Goal: Information Seeking & Learning: Check status

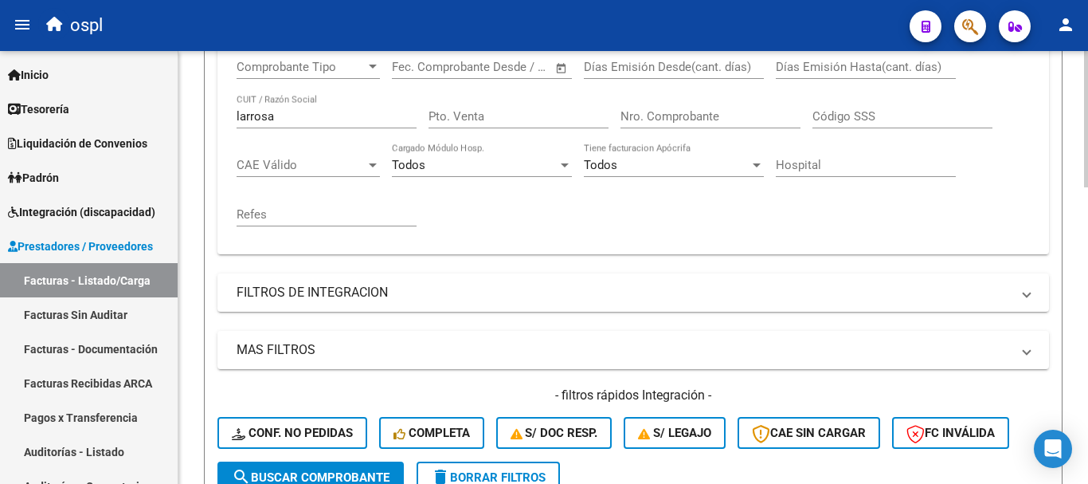
scroll to position [307, 0]
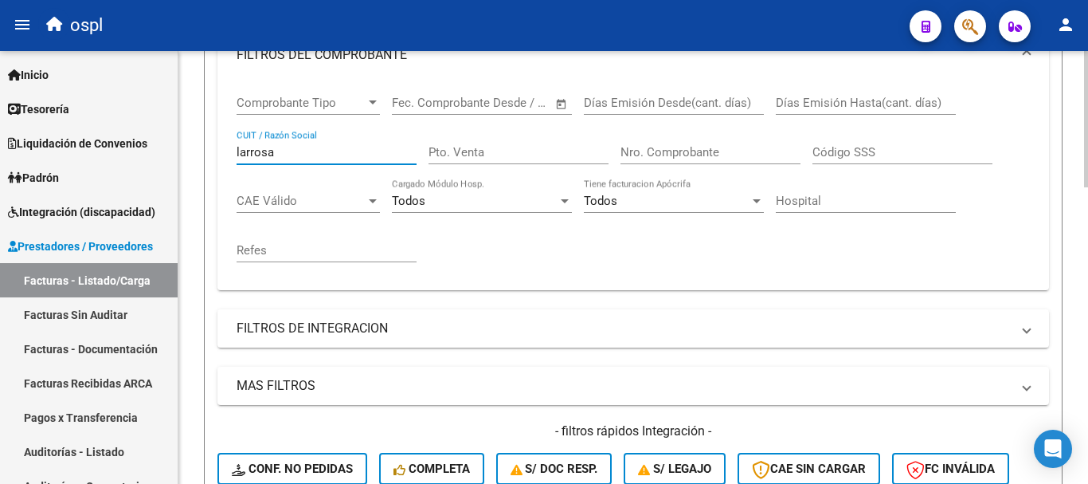
drag, startPoint x: 275, startPoint y: 155, endPoint x: 218, endPoint y: 159, distance: 56.7
click at [218, 155] on div "Comprobante Tipo Comprobante Tipo Fecha inicio – Fecha fin Fec. Comprobante Des…" at bounding box center [634, 185] width 832 height 210
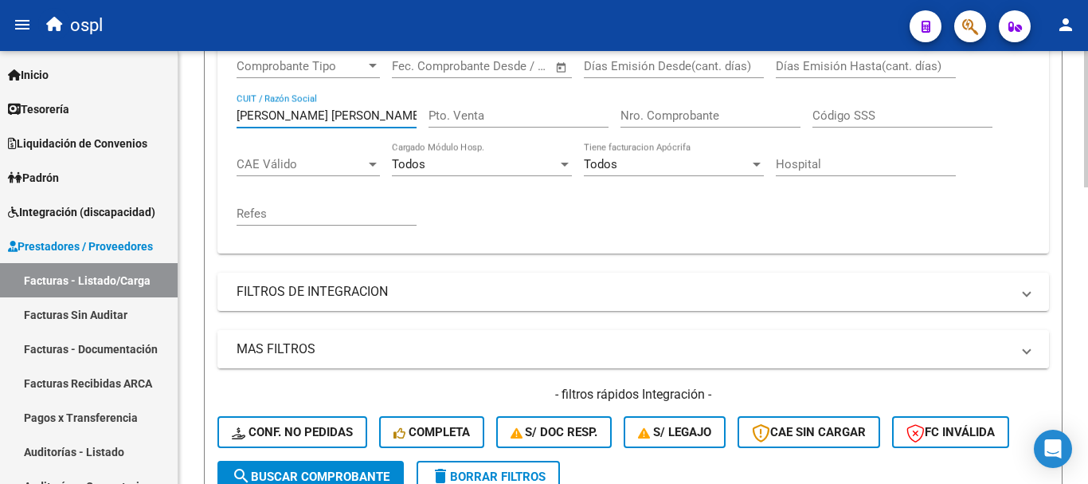
scroll to position [386, 0]
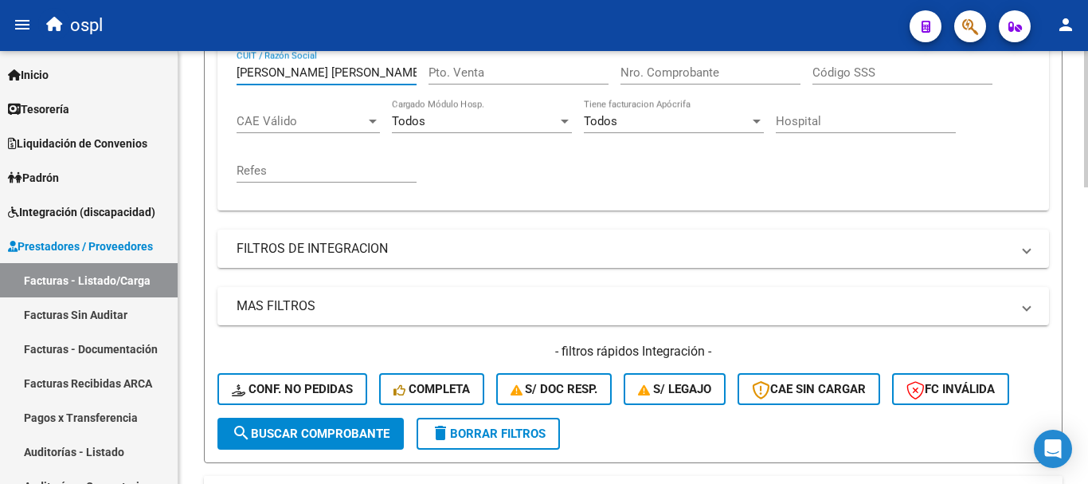
type input "[PERSON_NAME] [PERSON_NAME]"
click at [341, 439] on span "search Buscar Comprobante" at bounding box center [311, 433] width 158 height 14
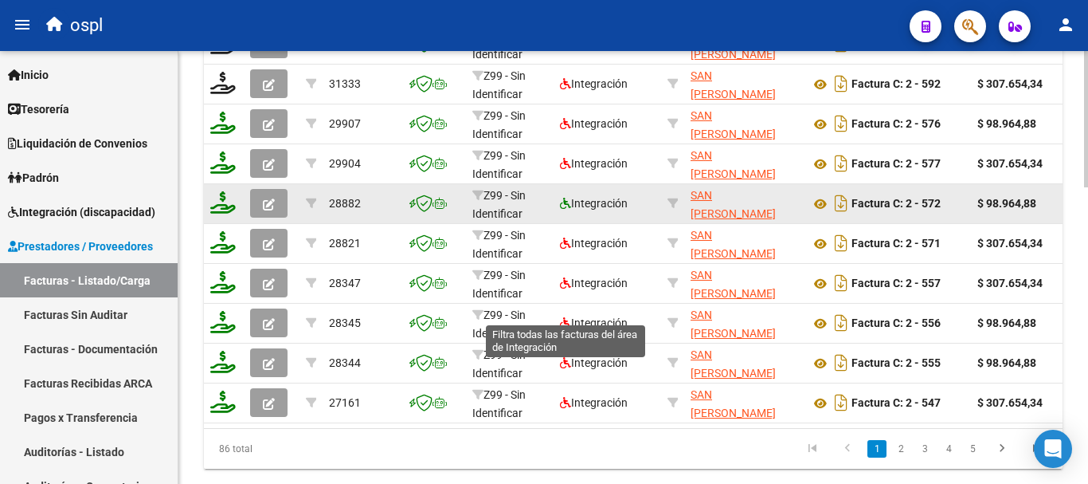
scroll to position [944, 0]
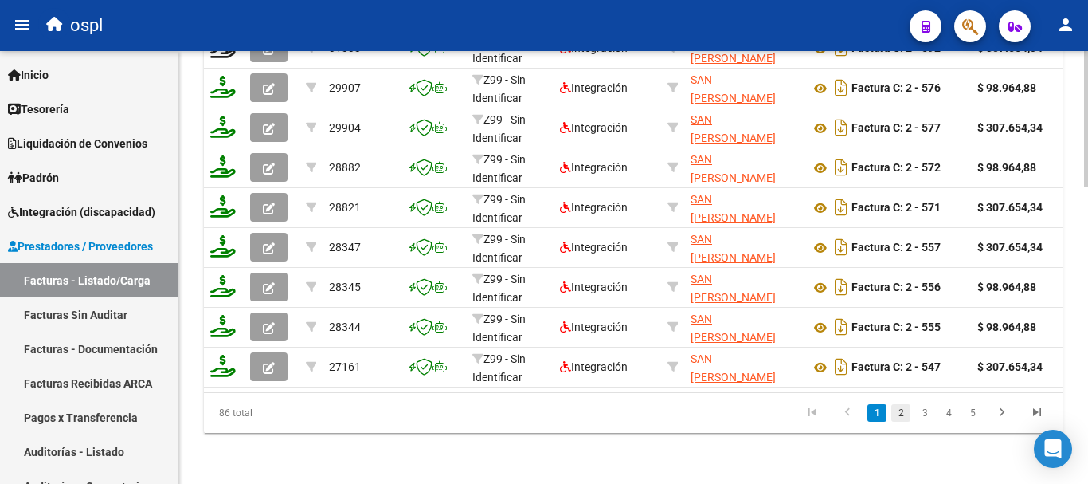
click at [902, 412] on link "2" at bounding box center [901, 413] width 19 height 18
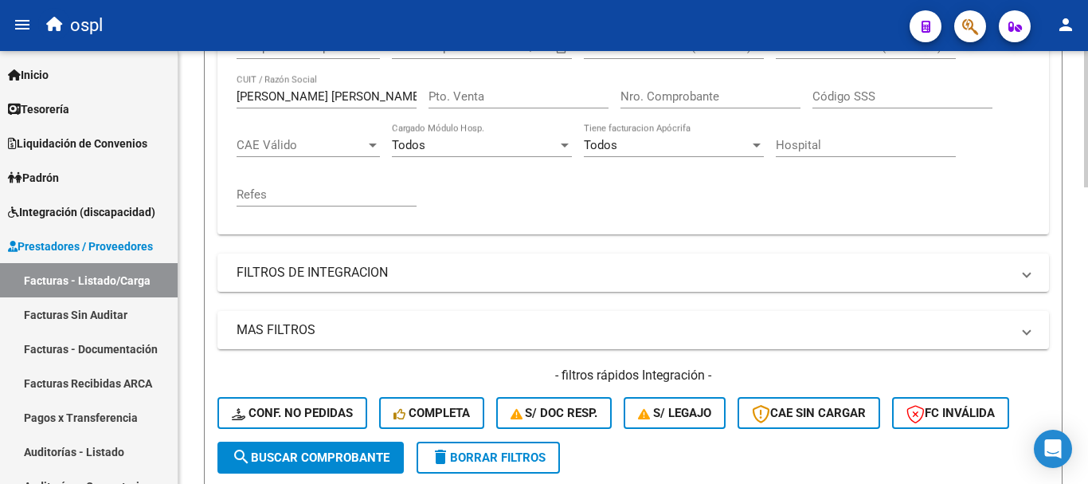
scroll to position [307, 0]
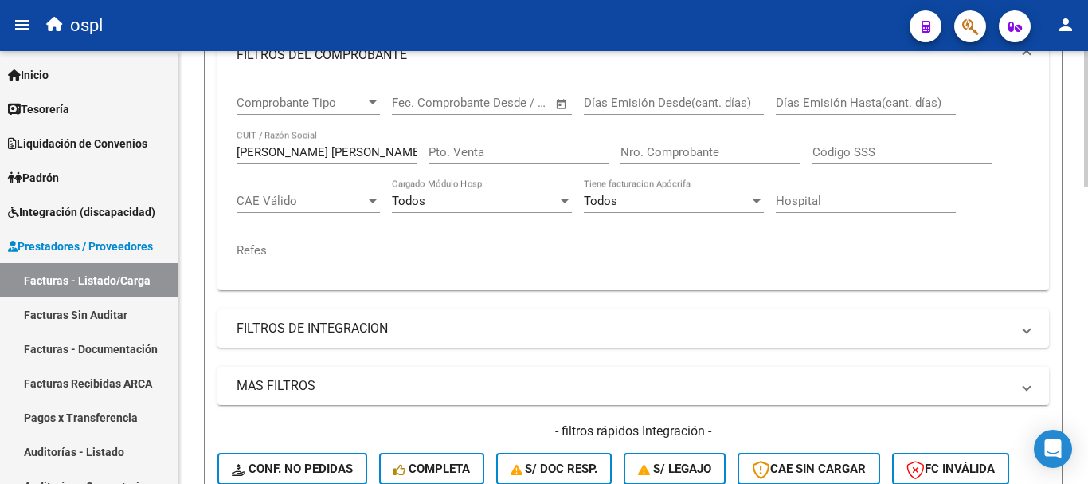
click at [665, 148] on input "Nro. Comprobante" at bounding box center [711, 152] width 180 height 14
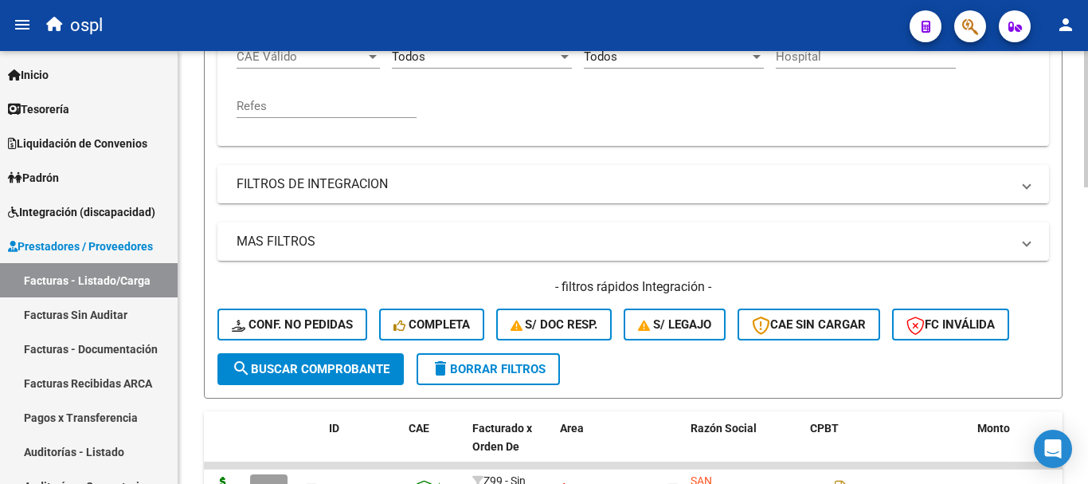
scroll to position [546, 0]
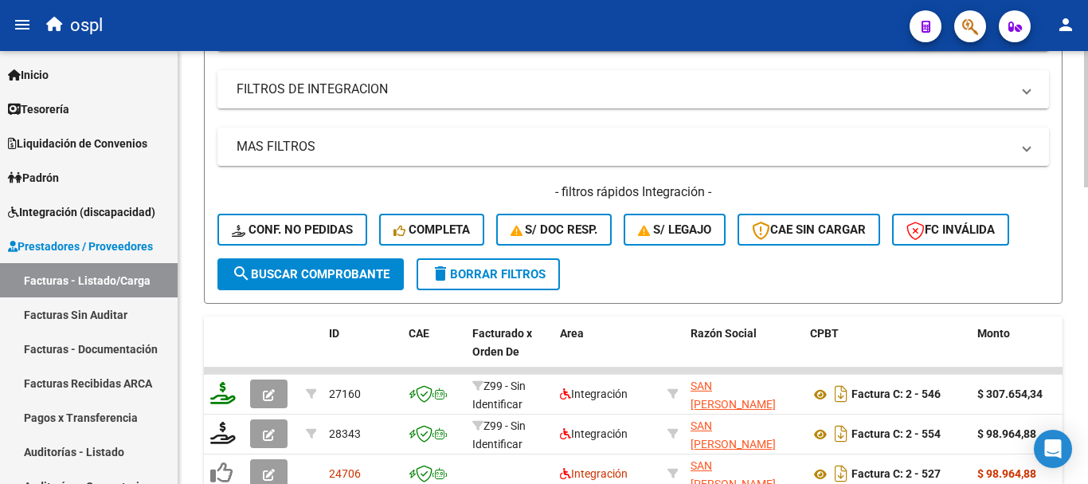
type input "553"
click at [283, 279] on span "search Buscar Comprobante" at bounding box center [311, 274] width 158 height 14
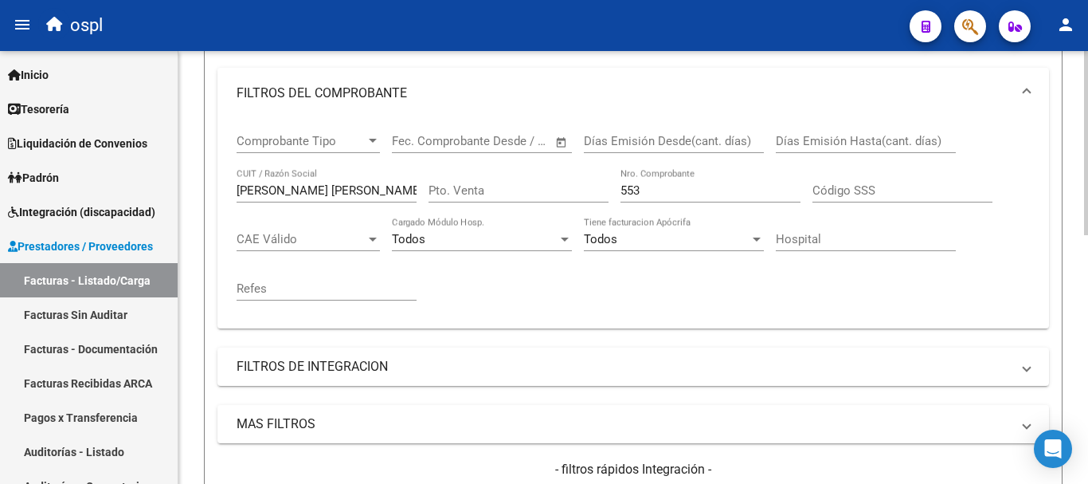
scroll to position [267, 0]
drag, startPoint x: 664, startPoint y: 191, endPoint x: 588, endPoint y: 179, distance: 76.6
click at [588, 179] on div "Comprobante Tipo Comprobante Tipo Fecha inicio – Fecha fin Fec. Comprobante Des…" at bounding box center [634, 218] width 794 height 197
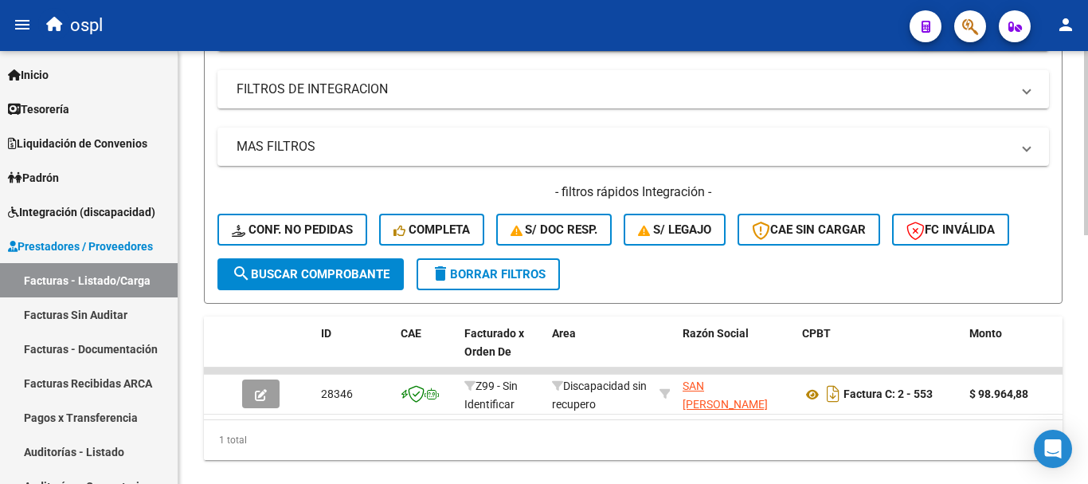
scroll to position [586, 0]
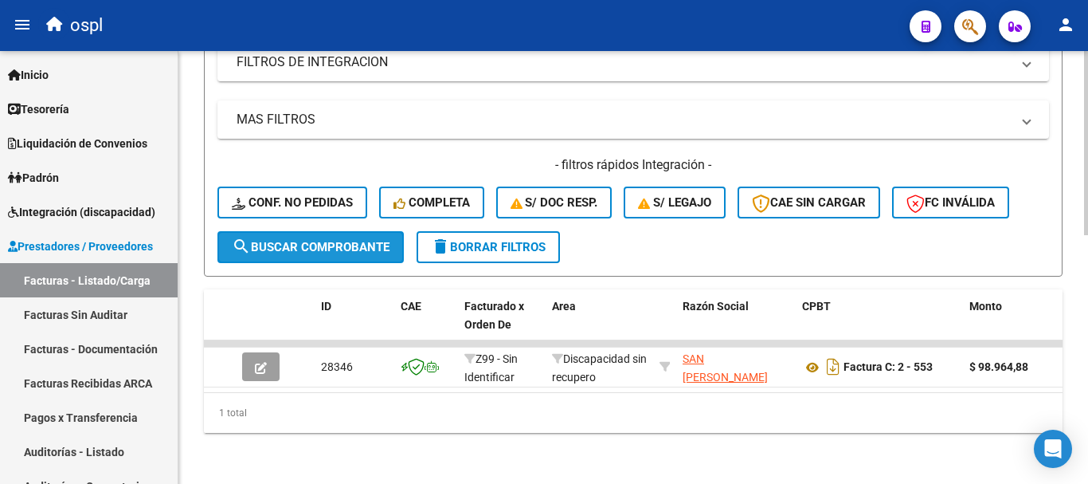
click at [271, 240] on span "search Buscar Comprobante" at bounding box center [311, 247] width 158 height 14
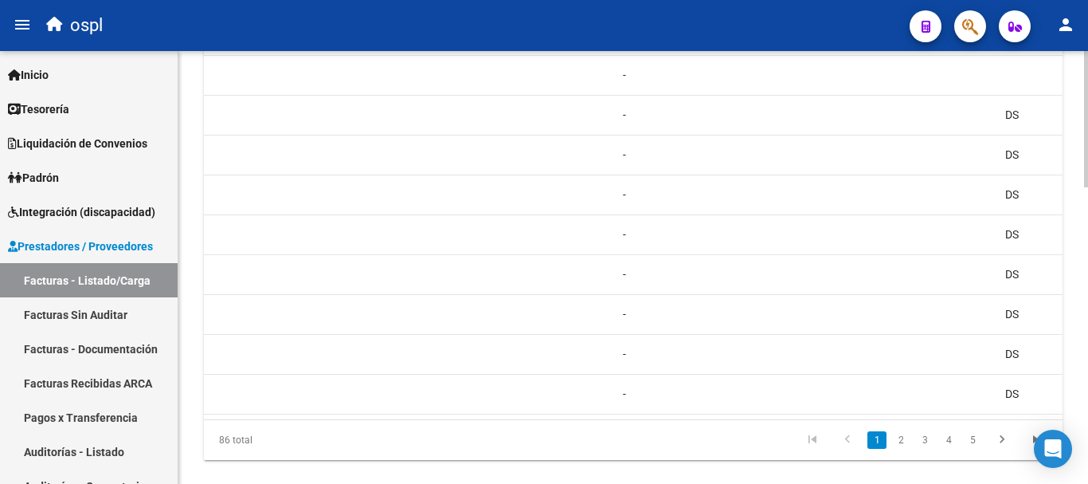
scroll to position [0, 1605]
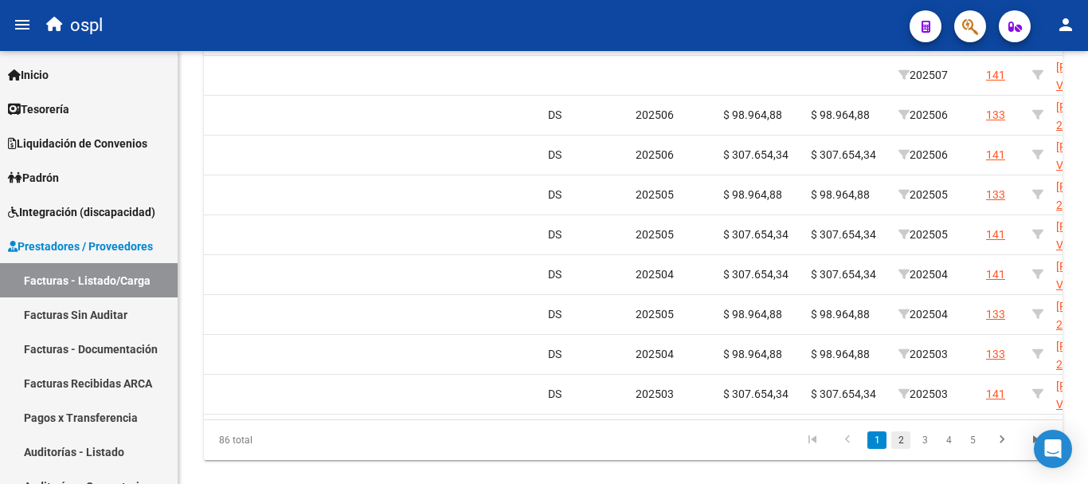
click at [898, 449] on link "2" at bounding box center [901, 440] width 19 height 18
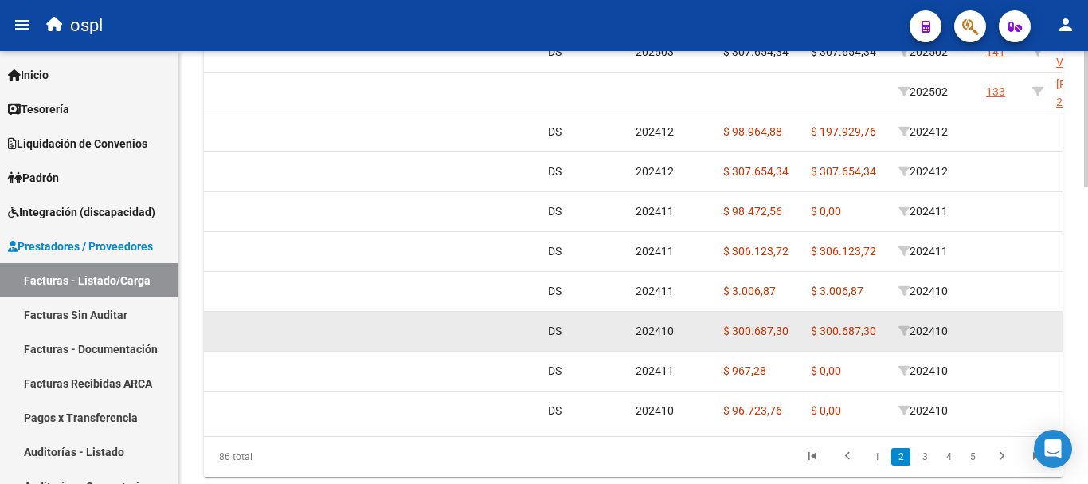
scroll to position [944, 0]
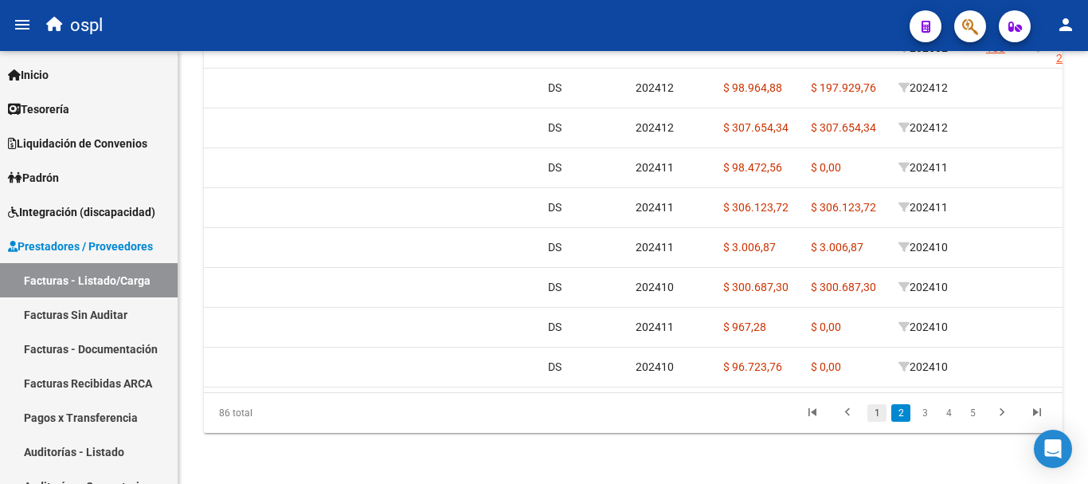
click at [874, 406] on link "1" at bounding box center [877, 413] width 19 height 18
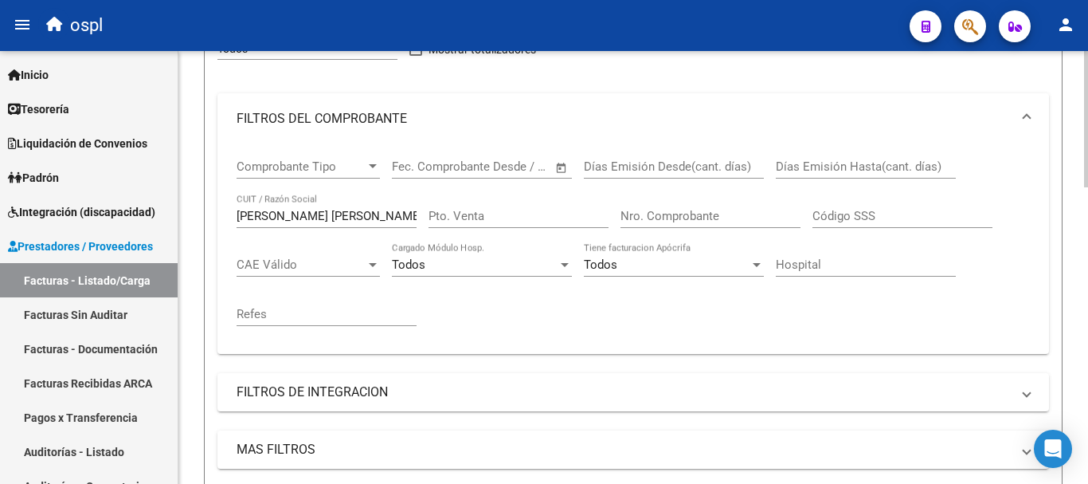
scroll to position [227, 0]
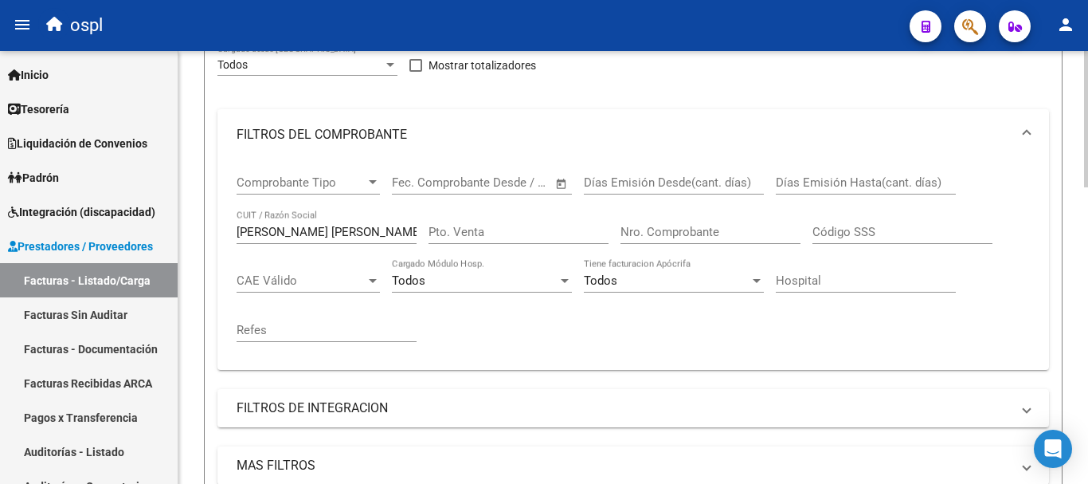
click at [664, 225] on input "Nro. Comprobante" at bounding box center [711, 232] width 180 height 14
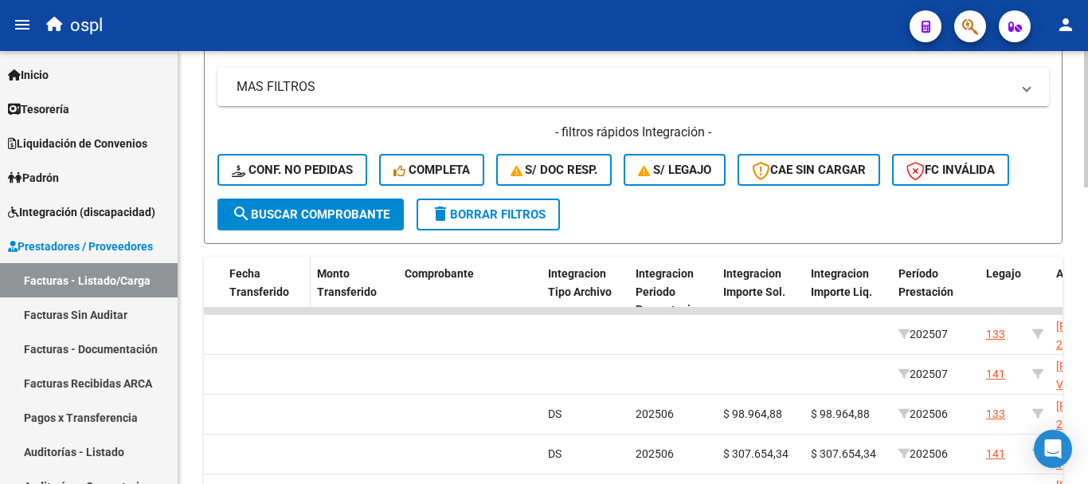
scroll to position [625, 0]
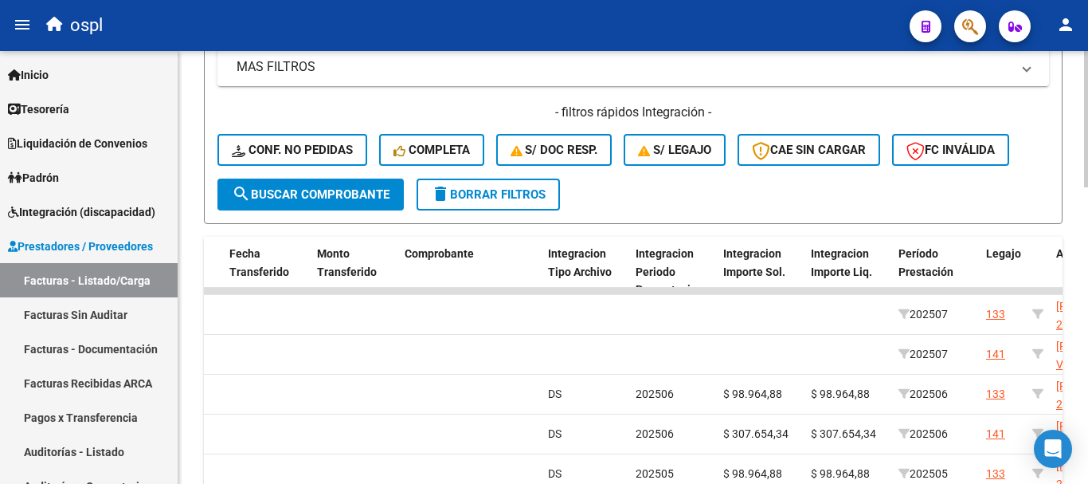
type input "553"
click at [327, 193] on span "search Buscar Comprobante" at bounding box center [311, 194] width 158 height 14
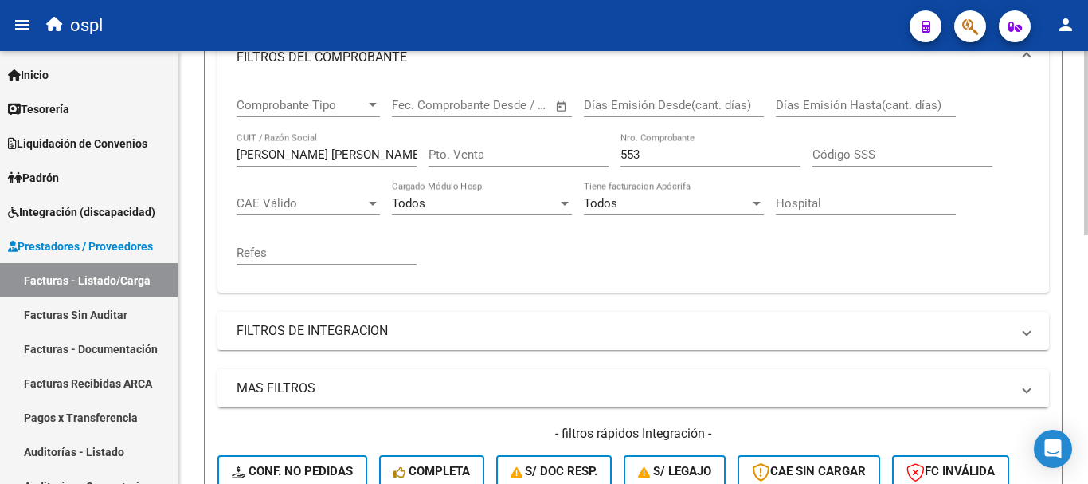
scroll to position [187, 0]
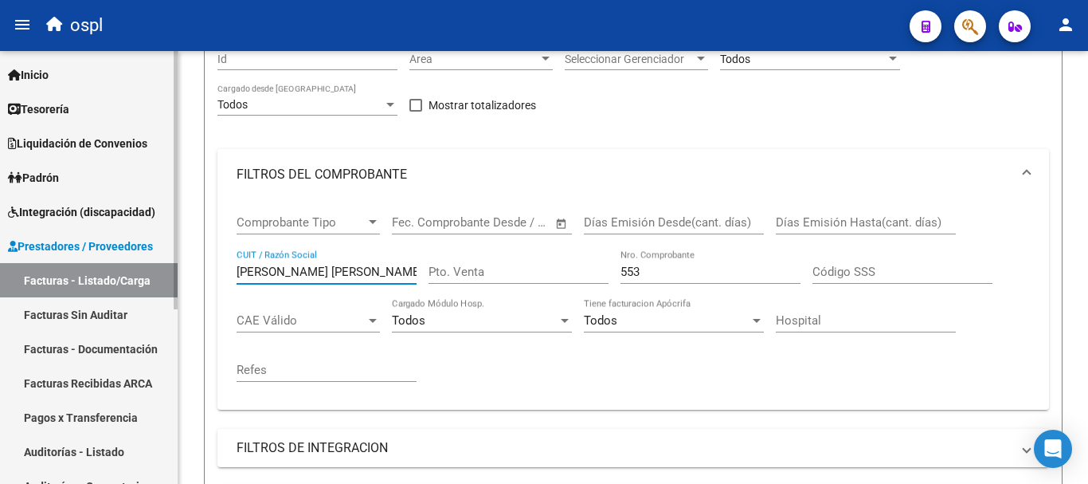
drag, startPoint x: 147, startPoint y: 253, endPoint x: 125, endPoint y: 250, distance: 22.4
click at [125, 250] on mat-sidenav-container "Firma Express Inicio Calendario SSS Instructivos Contacto OS Tesorería Extracto…" at bounding box center [544, 267] width 1088 height 433
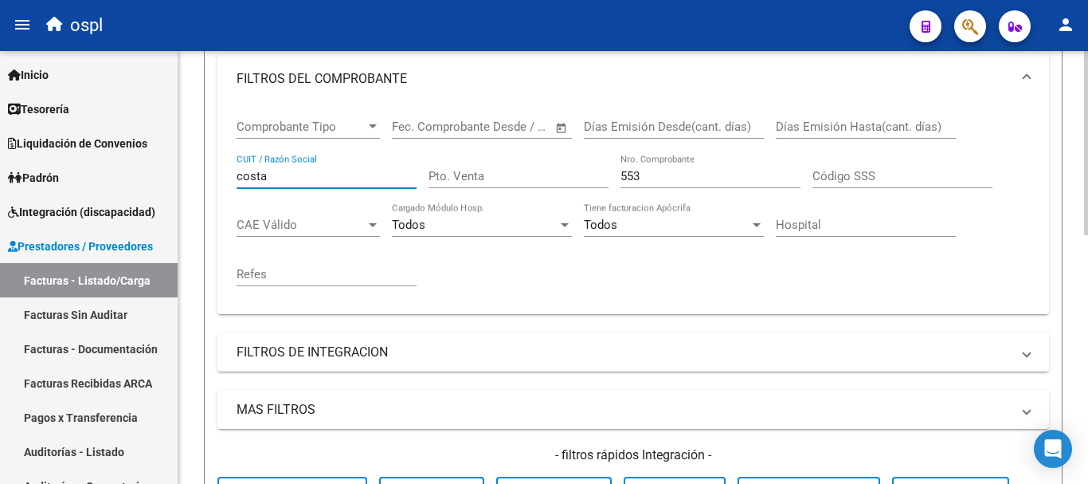
scroll to position [398, 0]
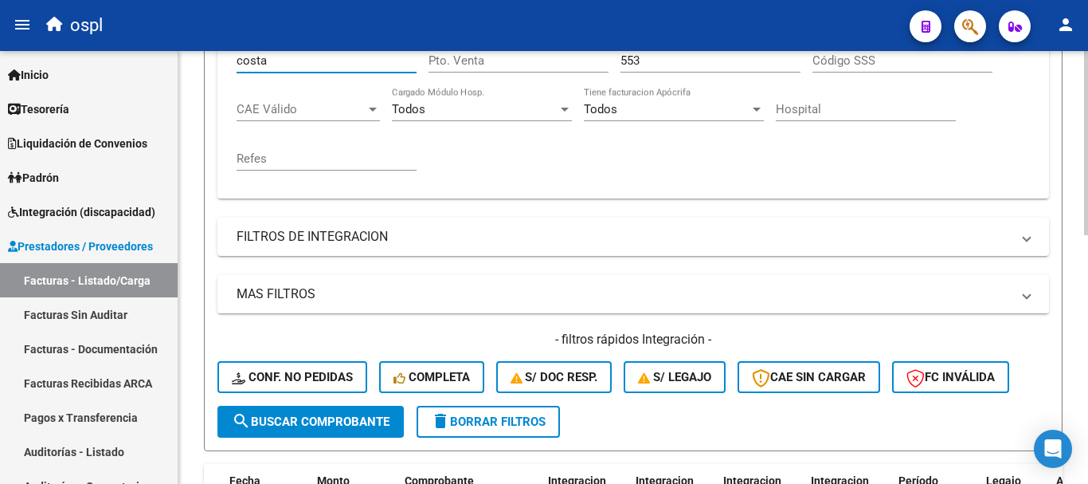
type input "costa"
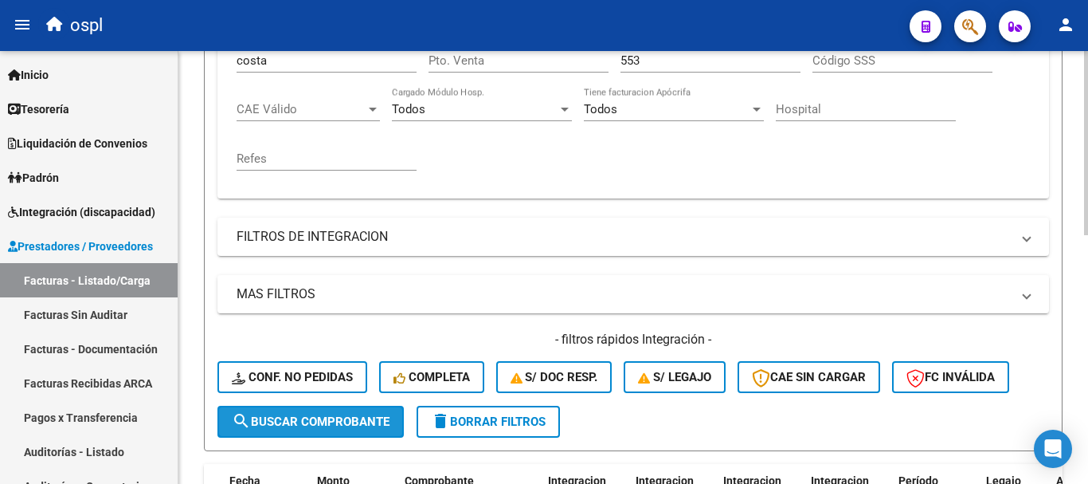
click at [341, 427] on span "search Buscar Comprobante" at bounding box center [311, 421] width 158 height 14
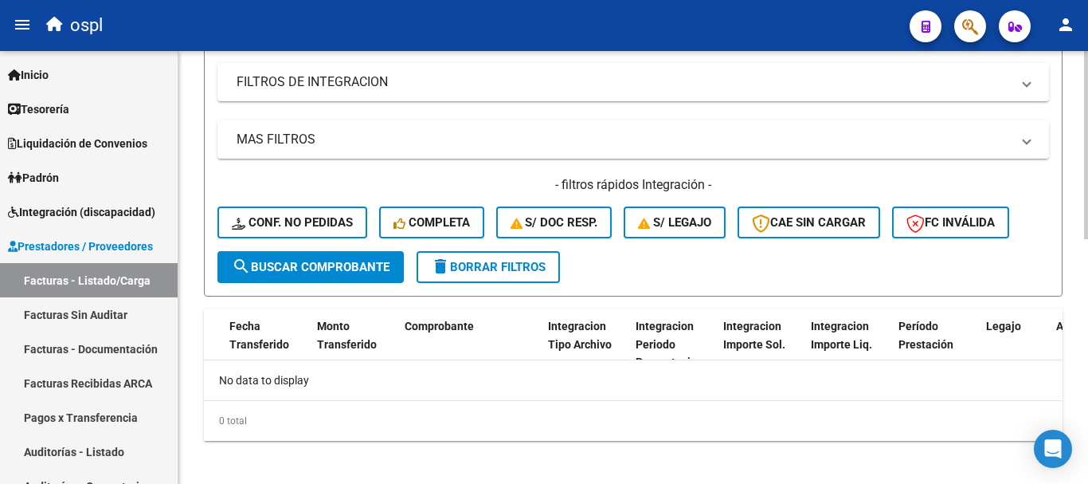
scroll to position [561, 0]
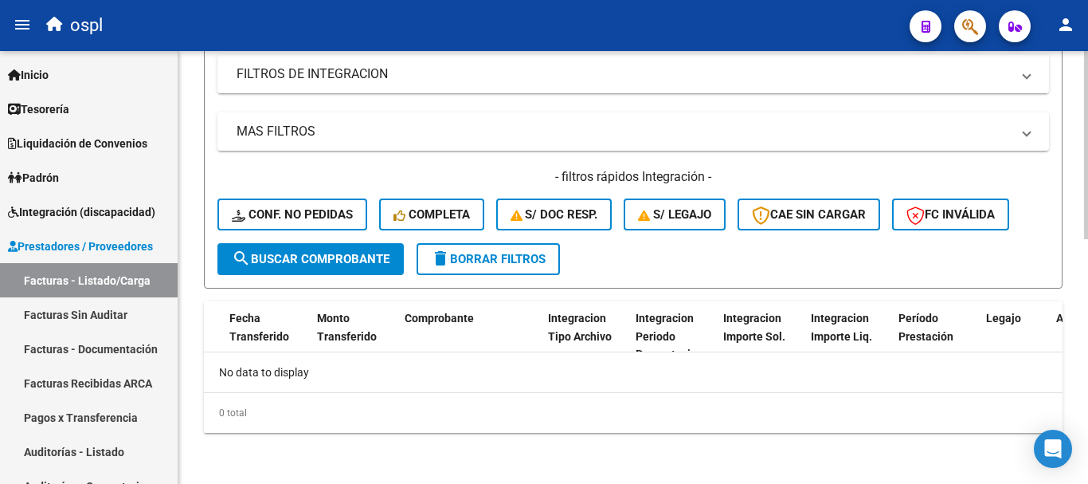
click at [355, 248] on button "search Buscar Comprobante" at bounding box center [311, 259] width 186 height 32
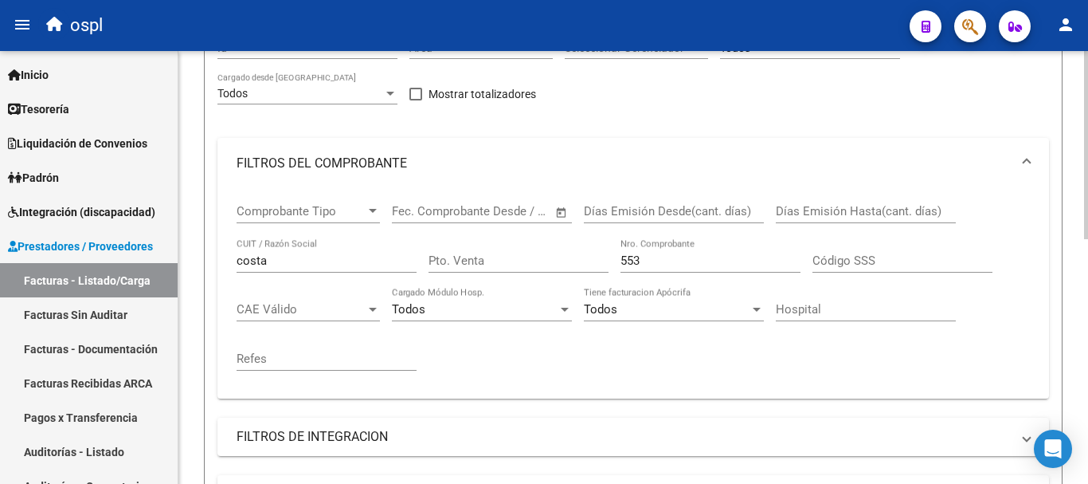
scroll to position [242, 0]
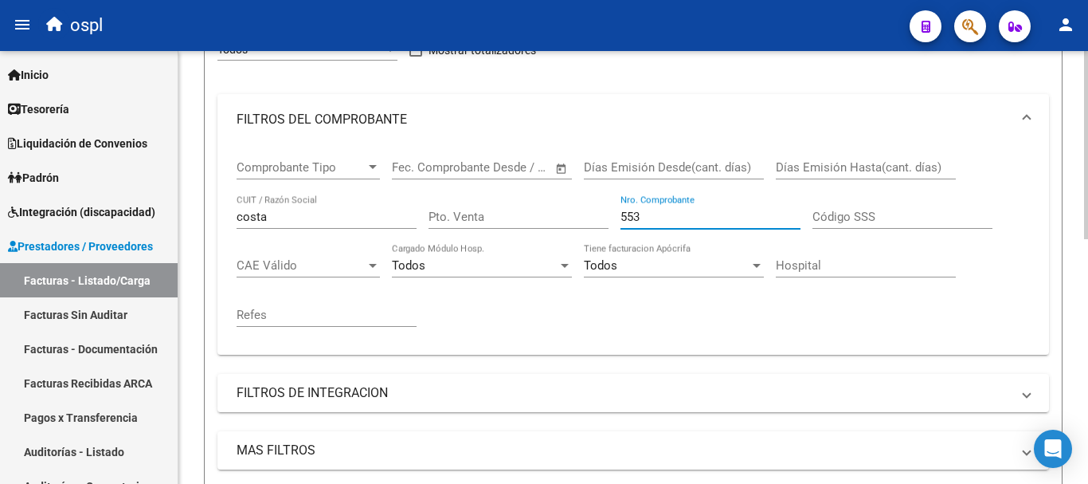
drag, startPoint x: 653, startPoint y: 214, endPoint x: 578, endPoint y: 210, distance: 75.8
click at [578, 210] on div "Comprobante Tipo Comprobante Tipo Fecha inicio – Fecha fin Fec. Comprobante Des…" at bounding box center [634, 243] width 794 height 197
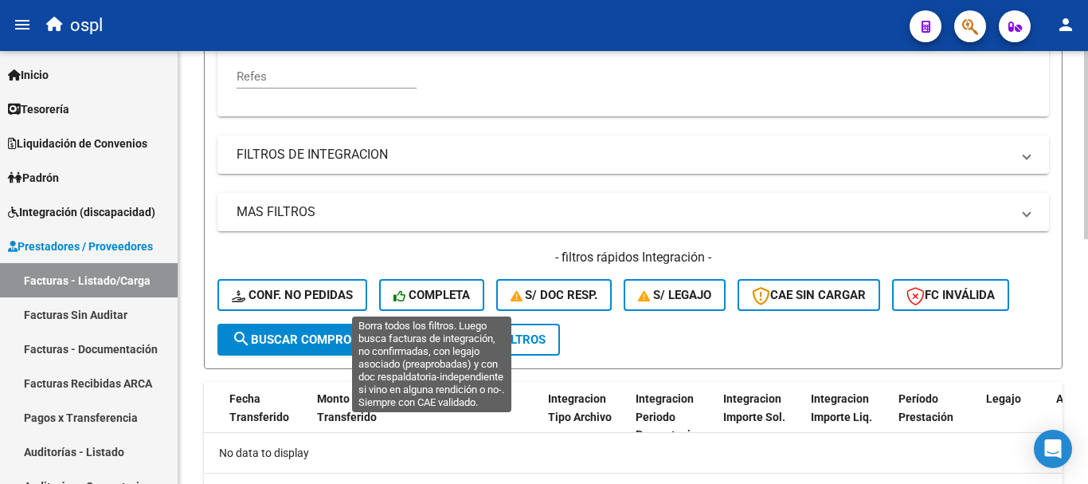
scroll to position [481, 0]
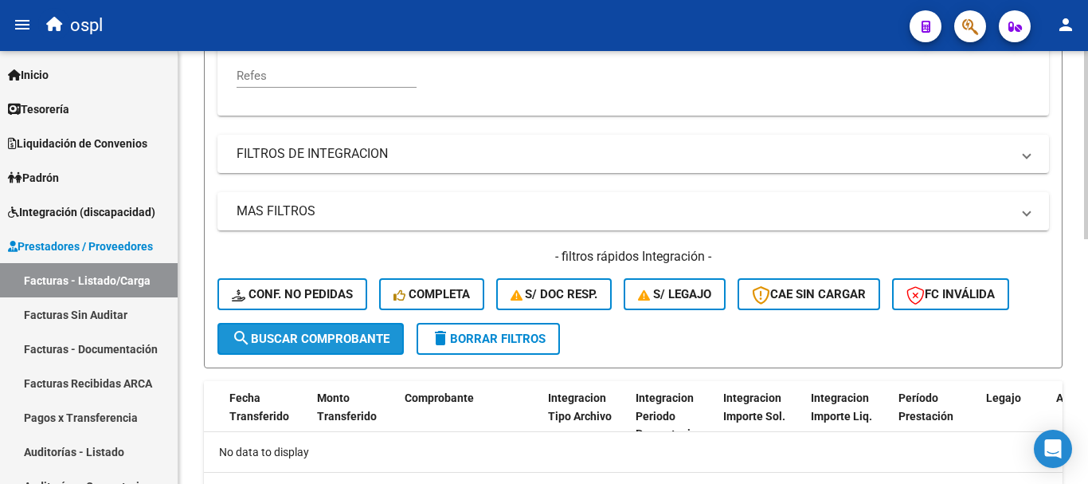
click at [353, 332] on span "search Buscar Comprobante" at bounding box center [311, 338] width 158 height 14
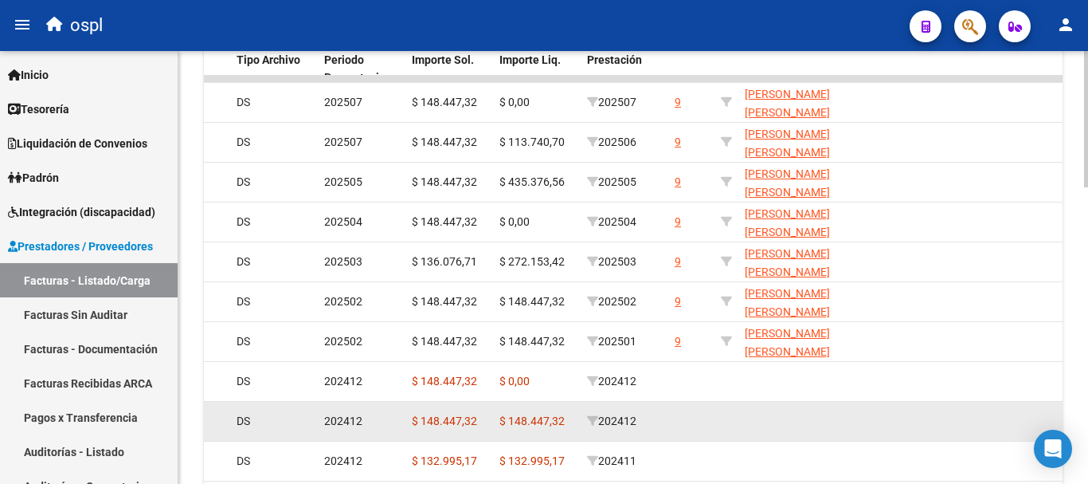
scroll to position [800, 0]
